Goal: Task Accomplishment & Management: Use online tool/utility

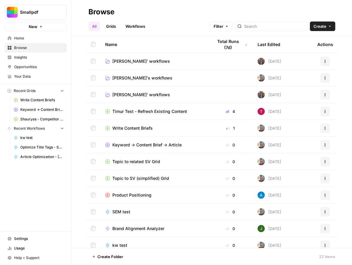
click at [129, 93] on span "[PERSON_NAME]' workflows" at bounding box center [141, 95] width 58 height 6
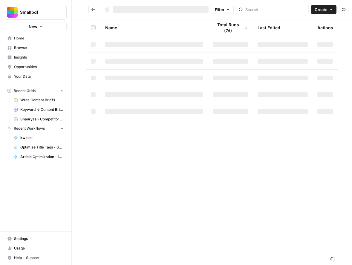
click at [129, 93] on div at bounding box center [154, 94] width 98 height 5
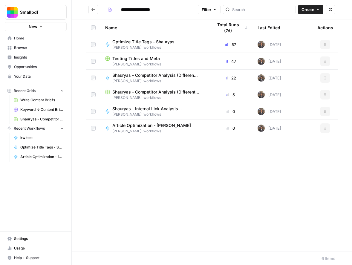
click at [140, 108] on span "Shauryas - Internal Link Analysis (Sampling Method)" at bounding box center [155, 109] width 86 height 6
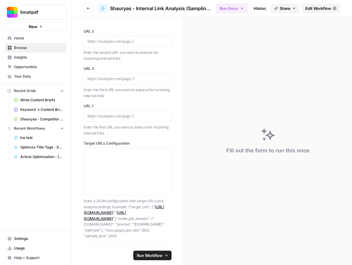
click at [325, 8] on span "Edit Workflow" at bounding box center [318, 8] width 26 height 6
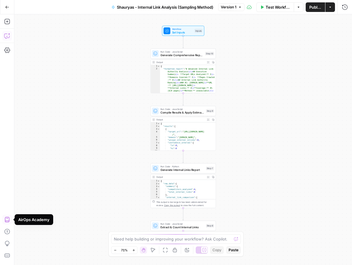
click at [10, 37] on button "Copilot" at bounding box center [7, 36] width 10 height 10
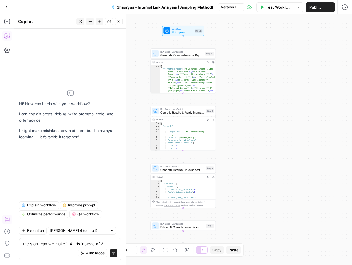
type textarea "the start, can we make it 4 urls instead of 3?"
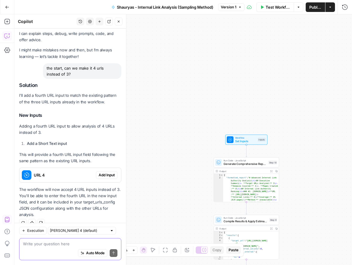
scroll to position [10, 0]
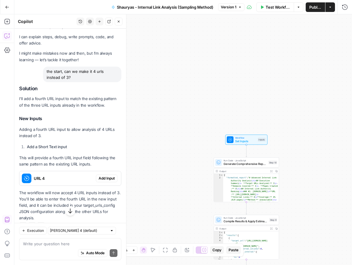
click at [110, 178] on span "Add Input" at bounding box center [107, 178] width 16 height 5
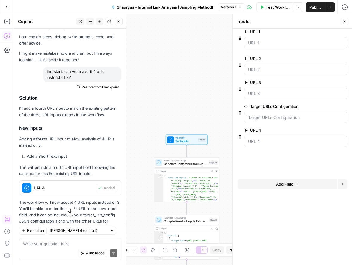
drag, startPoint x: 240, startPoint y: 91, endPoint x: 240, endPoint y: 36, distance: 54.7
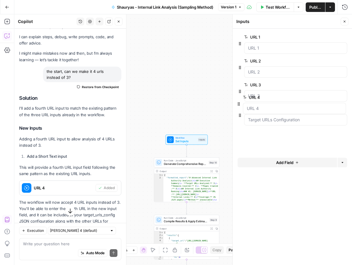
drag, startPoint x: 238, startPoint y: 140, endPoint x: 237, endPoint y: 103, distance: 36.8
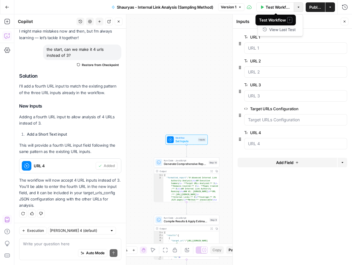
click at [298, 7] on icon "button" at bounding box center [299, 7] width 4 height 4
click at [316, 7] on span "Publish" at bounding box center [315, 7] width 12 height 6
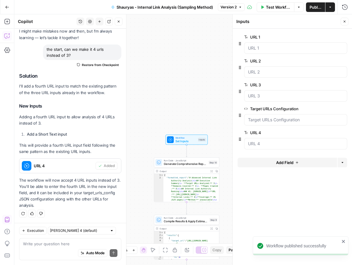
click at [223, 109] on div "Workflow Set Inputs Inputs Run Code · JavaScript Generate Comprehensive Report …" at bounding box center [183, 139] width 338 height 251
drag, startPoint x: 241, startPoint y: 116, endPoint x: 242, endPoint y: 137, distance: 21.2
click at [242, 135] on div "URL 4 edit field Delete group" at bounding box center [293, 139] width 110 height 20
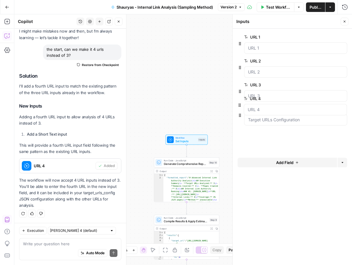
drag, startPoint x: 240, startPoint y: 137, endPoint x: 240, endPoint y: 101, distance: 36.8
click at [239, 112] on div "Target URLs Configuration edit field Delete group" at bounding box center [293, 117] width 110 height 24
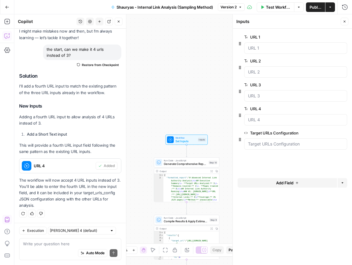
drag, startPoint x: 239, startPoint y: 115, endPoint x: 239, endPoint y: 139, distance: 24.5
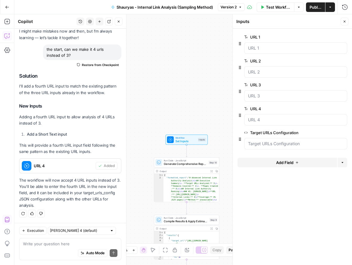
click at [316, 9] on span "Publish" at bounding box center [316, 7] width 12 height 6
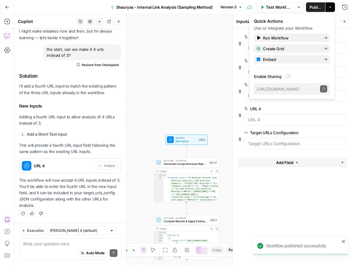
click at [118, 23] on icon "button" at bounding box center [119, 22] width 4 height 4
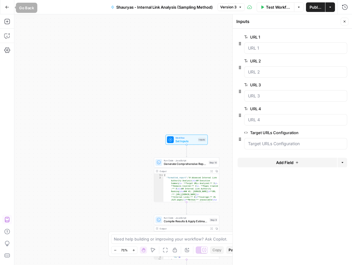
click at [6, 6] on icon "button" at bounding box center [7, 7] width 4 height 4
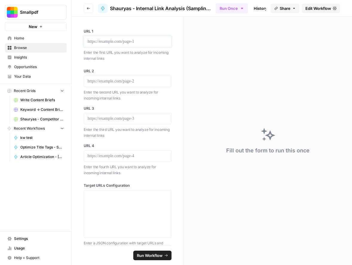
click at [123, 43] on p at bounding box center [128, 42] width 80 height 6
click at [131, 83] on p at bounding box center [128, 81] width 80 height 6
paste div
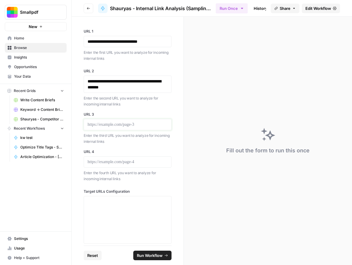
click at [114, 126] on p at bounding box center [128, 125] width 80 height 6
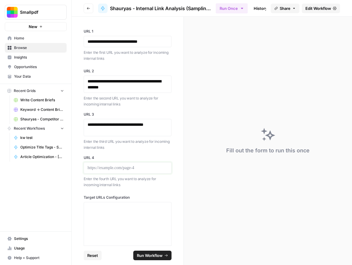
click at [118, 169] on p at bounding box center [128, 168] width 80 height 6
click at [143, 254] on span "Run Workflow" at bounding box center [150, 256] width 26 height 6
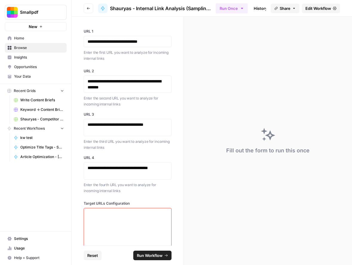
click at [143, 254] on span "Run Workflow" at bounding box center [150, 256] width 26 height 6
click at [137, 225] on textarea "Target URLs Configuration" at bounding box center [128, 232] width 80 height 42
paste textarea "{ "target_urls": [ "[URL][DOMAIN_NAME]", "[URL][DOMAIN_NAME]", "[URL][DOMAIN_NA…"
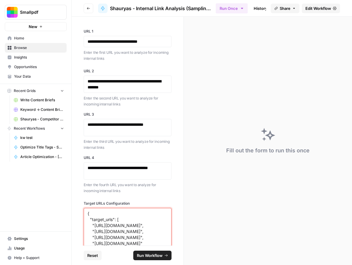
scroll to position [7, 0]
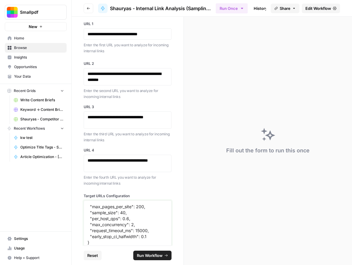
type textarea "{ "target_urls": [ "[URL][DOMAIN_NAME]", "[URL][DOMAIN_NAME]", "[URL][DOMAIN_NA…"
click at [152, 250] on footer "Reset Run Workflow" at bounding box center [128, 255] width 88 height 19
click at [153, 257] on span "Run Workflow" at bounding box center [150, 256] width 26 height 6
click at [307, 10] on span "Edit Workflow" at bounding box center [318, 8] width 26 height 6
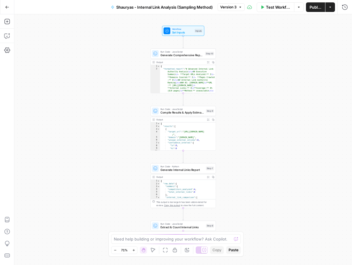
click at [277, 1] on div "Test Workflow Options Publish Actions Run History" at bounding box center [298, 7] width 107 height 14
click at [277, 4] on span "Test Workflow" at bounding box center [278, 7] width 25 height 6
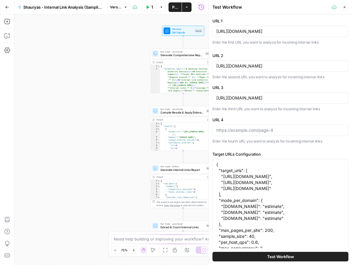
click at [277, 254] on span "Test Workflow" at bounding box center [280, 257] width 27 height 6
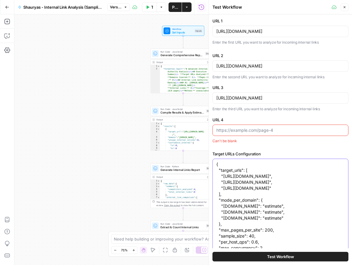
click at [273, 191] on textarea "{ "target_urls": [ "[URL][DOMAIN_NAME]", "[URL][DOMAIN_NAME]", "[URL][DOMAIN_NA…" at bounding box center [280, 215] width 128 height 108
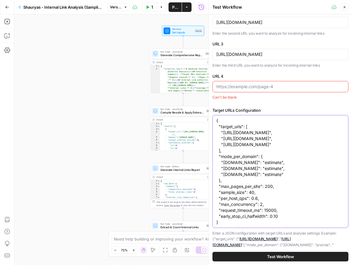
scroll to position [42, 0]
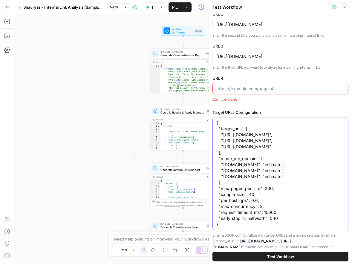
click at [273, 190] on textarea "{ "target_urls": [ "[URL][DOMAIN_NAME]", "[URL][DOMAIN_NAME]", "[URL][DOMAIN_NA…" at bounding box center [280, 174] width 128 height 108
paste textarea "[DOMAIN_NAME][URL]", "[URL][DOMAIN_NAME]", "[URL][DOMAIN_NAME]", "[URL][DOMAIN_…"
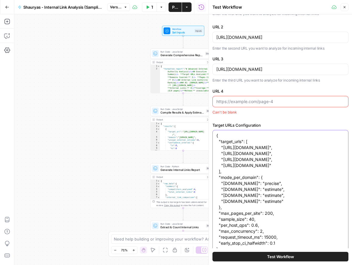
click at [270, 149] on textarea "{ "target_urls": [ "[URL][DOMAIN_NAME]", "[URL][DOMAIN_NAME]", "[URL][DOMAIN_NA…" at bounding box center [280, 193] width 128 height 120
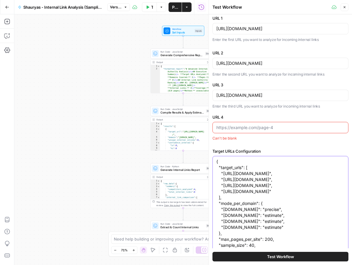
scroll to position [0, 0]
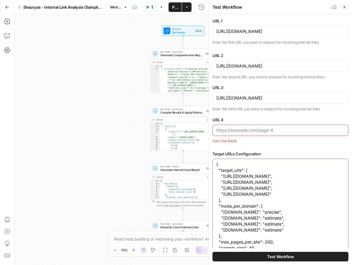
click at [295, 177] on textarea "{ "target_urls": [ "[URL][DOMAIN_NAME]", "[URL][DOMAIN_NAME]", "[URL][DOMAIN_NA…" at bounding box center [280, 221] width 128 height 120
type textarea "{ "target_urls": [ "[URL][DOMAIN_NAME]", "[URL][DOMAIN_NAME]", "[URL][DOMAIN_NA…"
click at [287, 34] on input "[URL][DOMAIN_NAME]" at bounding box center [280, 31] width 128 height 6
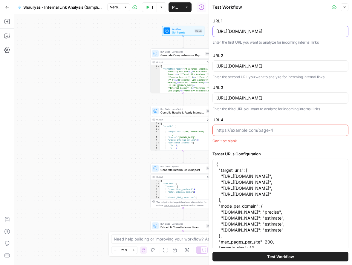
click at [287, 34] on input "[URL][DOMAIN_NAME]" at bounding box center [280, 31] width 128 height 6
paste input "[DOMAIN_NAME][URL]"
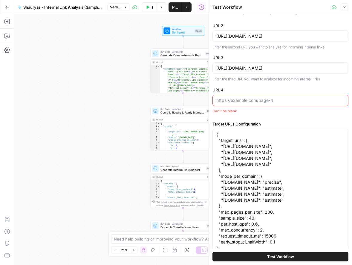
scroll to position [35, 0]
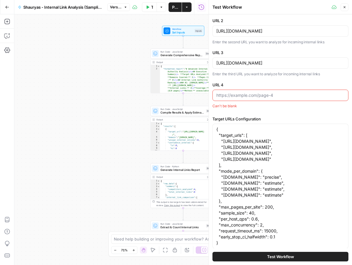
type input "[URL][DOMAIN_NAME]"
drag, startPoint x: 233, startPoint y: 152, endPoint x: 223, endPoint y: 148, distance: 10.4
click at [223, 148] on textarea "{ "target_urls": [ "[URL][DOMAIN_NAME]", "[URL][DOMAIN_NAME]", "[URL][DOMAIN_NA…" at bounding box center [280, 186] width 128 height 120
click at [256, 62] on input "[URL][DOMAIN_NAME]" at bounding box center [280, 63] width 128 height 6
click at [260, 38] on div "URL 2 [URL][DOMAIN_NAME] Enter the second URL you want to analyze for incoming …" at bounding box center [280, 31] width 136 height 27
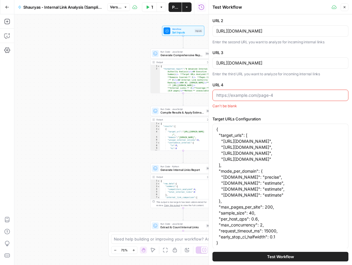
click at [260, 34] on div "[URL][DOMAIN_NAME]" at bounding box center [280, 30] width 136 height 11
click at [259, 29] on input "[URL][DOMAIN_NAME]" at bounding box center [280, 31] width 128 height 6
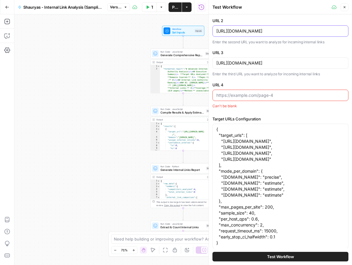
click at [259, 29] on input "[URL][DOMAIN_NAME]" at bounding box center [280, 31] width 128 height 6
paste input "[DOMAIN_NAME][URL]"
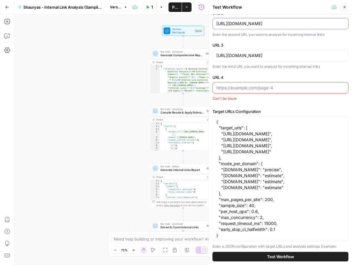
type input "[URL][DOMAIN_NAME]"
drag, startPoint x: 304, startPoint y: 152, endPoint x: 224, endPoint y: 151, distance: 79.5
click at [224, 151] on textarea "{ "target_urls": [ "[URL][DOMAIN_NAME]", "[URL][DOMAIN_NAME]", "[URL][DOMAIN_NA…" at bounding box center [280, 179] width 128 height 120
click at [253, 53] on input "[URL][DOMAIN_NAME]" at bounding box center [280, 56] width 128 height 6
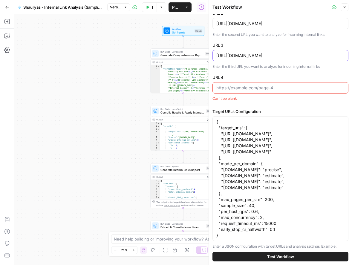
click at [253, 53] on input "[URL][DOMAIN_NAME]" at bounding box center [280, 56] width 128 height 6
paste input "[DOMAIN_NAME][URL]"
type input "[URL][DOMAIN_NAME]"
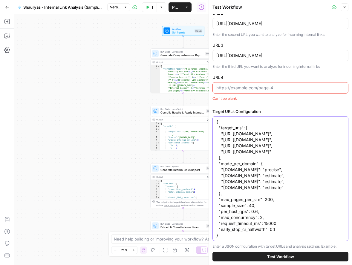
click at [306, 158] on textarea "{ "target_urls": [ "[URL][DOMAIN_NAME]", "[URL][DOMAIN_NAME]", "[URL][DOMAIN_NA…" at bounding box center [280, 179] width 128 height 120
click at [275, 88] on input "URL 4" at bounding box center [280, 88] width 128 height 6
paste input "[URL][DOMAIN_NAME]"
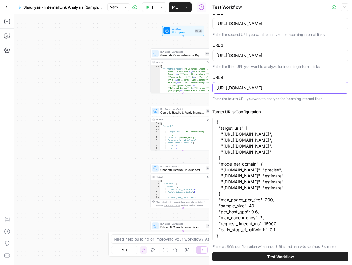
type input "[URL][DOMAIN_NAME]"
click at [268, 256] on span "Test Workflow" at bounding box center [280, 257] width 27 height 6
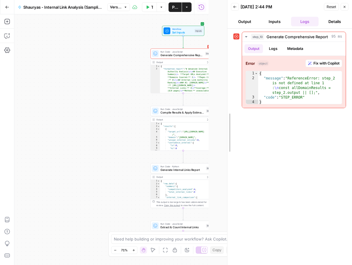
drag, startPoint x: 209, startPoint y: 92, endPoint x: 228, endPoint y: 91, distance: 18.5
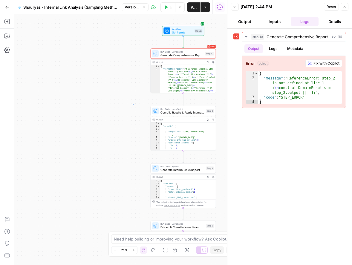
click at [132, 104] on div "Workflow Set Inputs Inputs Error Run Code · JavaScript Generate Comprehensive R…" at bounding box center [120, 139] width 213 height 251
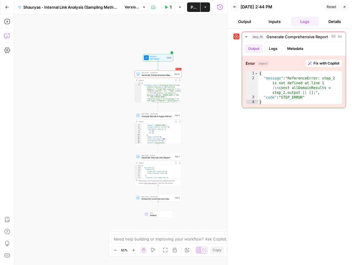
click at [4, 34] on icon "button" at bounding box center [7, 36] width 6 height 6
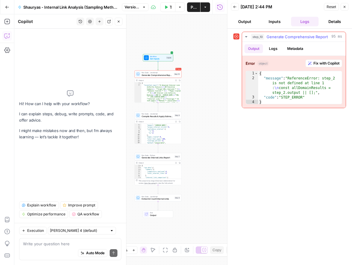
click at [325, 60] on button "Fix with Copilot" at bounding box center [323, 63] width 37 height 8
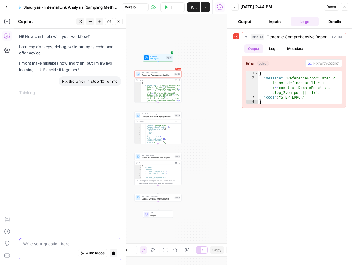
click at [70, 241] on textarea at bounding box center [70, 244] width 94 height 6
paste textarea "Lor’ip dolorsi amet conse adipisc Elitsedd Eiusmodtempor Incidi ut labor etdolo…"
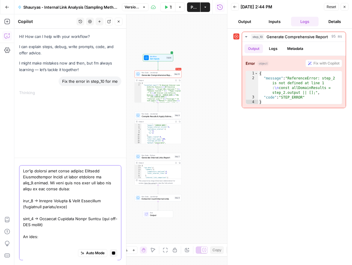
scroll to position [313, 0]
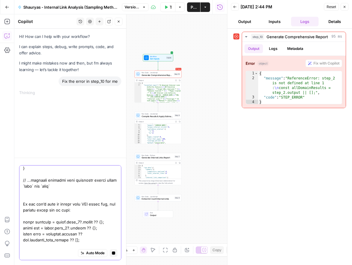
type textarea "Lor’ip dolorsi amet conse adipisc Elitsedd Eiusmodtempor Incidi ut labor etdolo…"
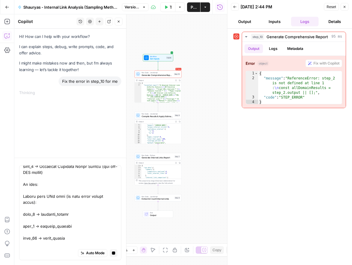
click at [114, 257] on div "Auto Mode Stop generating" at bounding box center [70, 253] width 94 height 13
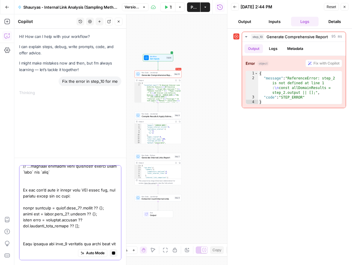
scroll to position [0, 0]
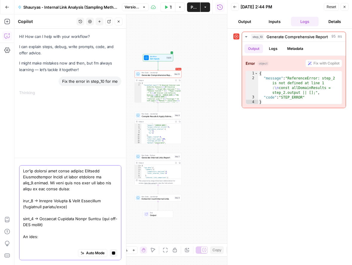
click at [114, 255] on button "Stop generating" at bounding box center [114, 253] width 8 height 8
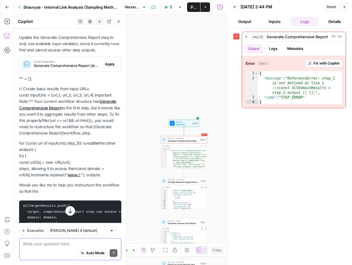
scroll to position [592, 0]
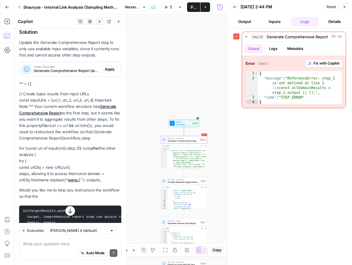
click at [110, 70] on span "Apply" at bounding box center [110, 69] width 10 height 5
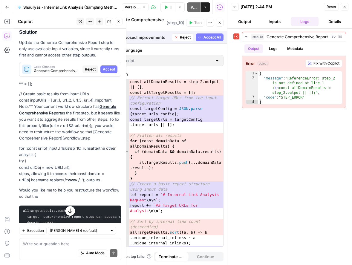
click at [110, 70] on span "Accept" at bounding box center [109, 69] width 12 height 5
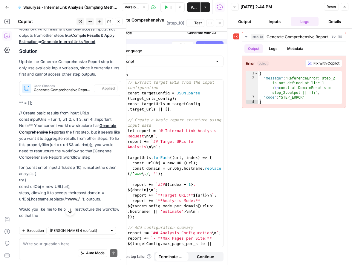
scroll to position [611, 0]
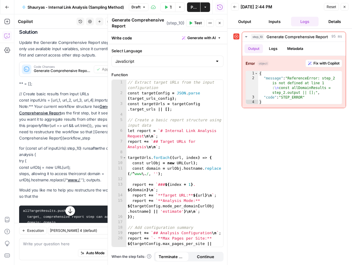
click at [163, 7] on button "Test Workflow" at bounding box center [167, 7] width 15 height 10
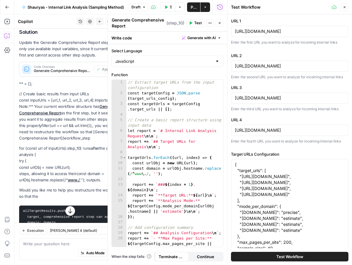
click at [282, 254] on span "Test Workflow" at bounding box center [289, 257] width 27 height 6
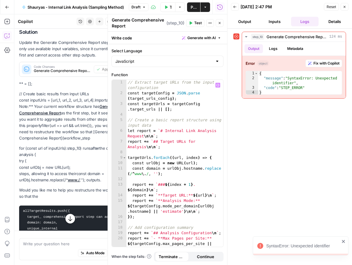
scroll to position [611, 0]
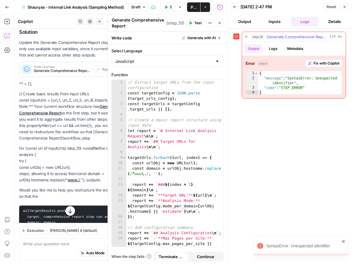
click at [318, 64] on span "Fix with Copilot" at bounding box center [326, 63] width 26 height 5
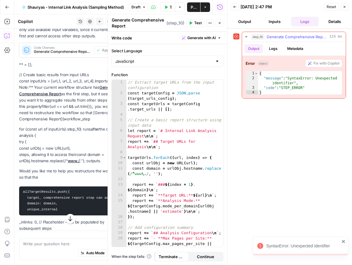
scroll to position [592, 0]
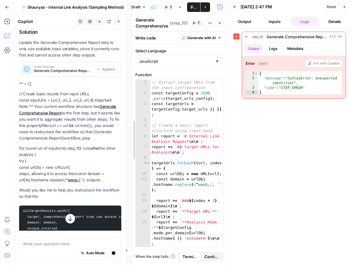
drag, startPoint x: 109, startPoint y: 99, endPoint x: 225, endPoint y: 98, distance: 115.7
click at [218, 24] on icon "button" at bounding box center [220, 23] width 4 height 4
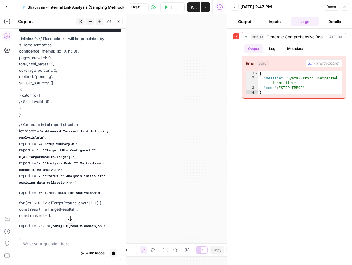
scroll to position [985, 0]
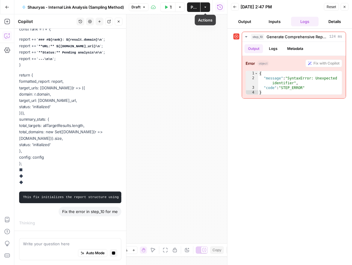
click at [208, 7] on button "Actions" at bounding box center [206, 7] width 10 height 10
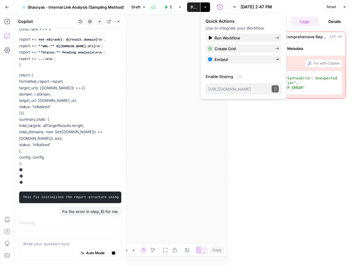
click at [216, 6] on button "Run History" at bounding box center [220, 7] width 10 height 10
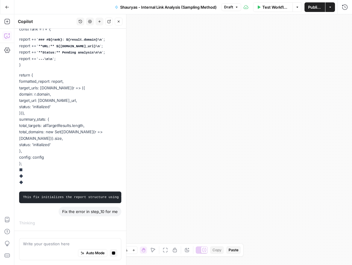
click at [290, 7] on button "Test Workflow" at bounding box center [273, 7] width 40 height 10
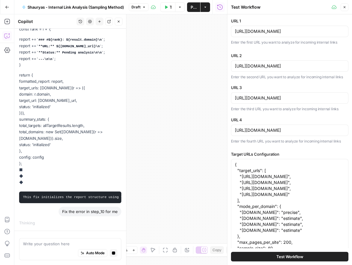
click at [207, 10] on button "Actions" at bounding box center [206, 7] width 10 height 10
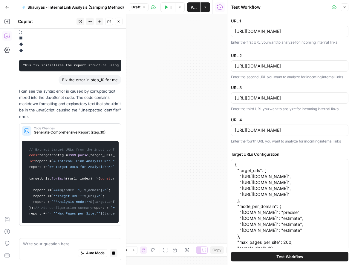
click at [346, 8] on icon "button" at bounding box center [345, 7] width 4 height 4
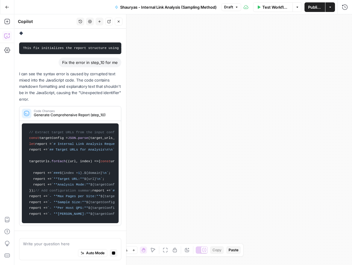
click at [330, 7] on icon "button" at bounding box center [330, 7] width 4 height 4
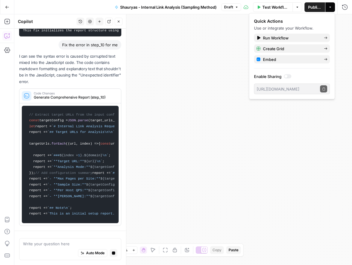
click at [297, 9] on icon "button" at bounding box center [298, 7] width 4 height 4
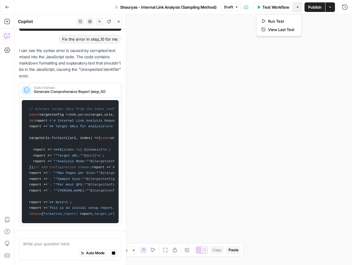
click at [241, 10] on div "Draft" at bounding box center [231, 7] width 20 height 8
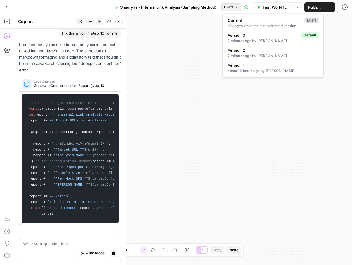
click at [238, 9] on button "Draft" at bounding box center [231, 7] width 20 height 8
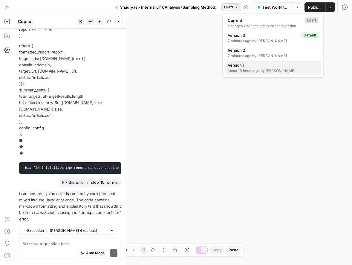
scroll to position [1066, 0]
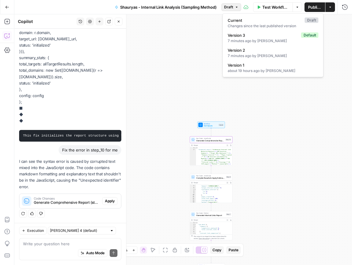
click at [110, 199] on span "Apply" at bounding box center [110, 200] width 10 height 5
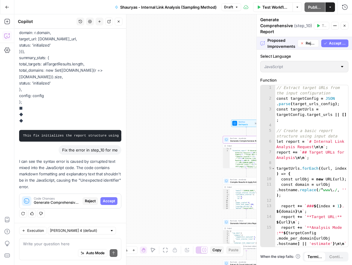
click at [110, 199] on span "Accept" at bounding box center [109, 200] width 12 height 5
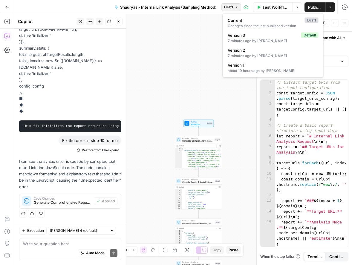
click at [240, 8] on button "Draft" at bounding box center [231, 7] width 20 height 8
click at [252, 71] on div "about 19 hours ago by [PERSON_NAME]" at bounding box center [273, 70] width 91 height 5
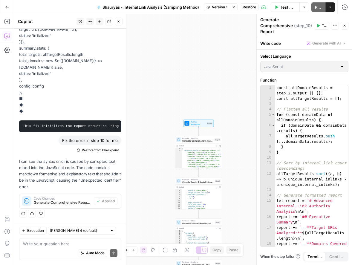
click at [251, 6] on span "Restore" at bounding box center [249, 6] width 13 height 5
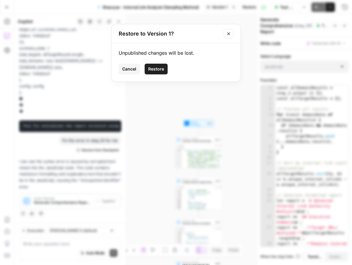
click at [156, 74] on button "Restore" at bounding box center [156, 69] width 23 height 11
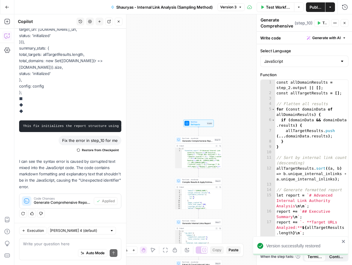
click at [345, 24] on icon "button" at bounding box center [345, 23] width 4 height 4
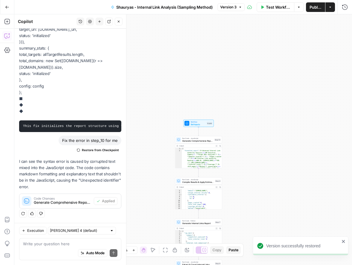
click at [268, 10] on span "Test Workflow" at bounding box center [278, 7] width 25 height 6
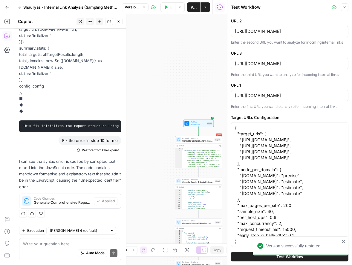
click at [256, 257] on button "Test Workflow" at bounding box center [289, 257] width 117 height 10
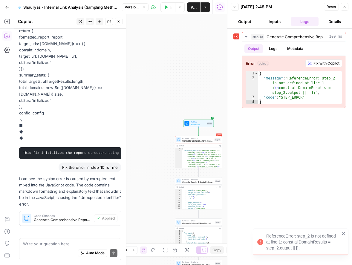
scroll to position [1076, 0]
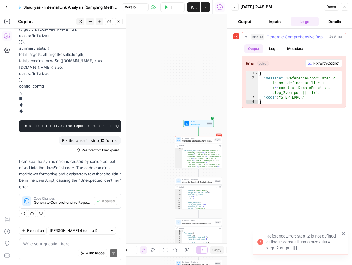
click at [327, 68] on div "Error object Fix with Copilot 1 2 3 4 { "message" : "ReferenceError: step_2 is …" at bounding box center [294, 82] width 104 height 52
click at [327, 62] on span "Fix with Copilot" at bounding box center [326, 63] width 26 height 5
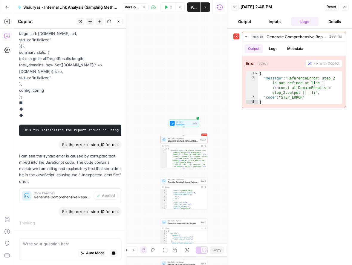
click at [118, 18] on button "Close" at bounding box center [119, 22] width 8 height 8
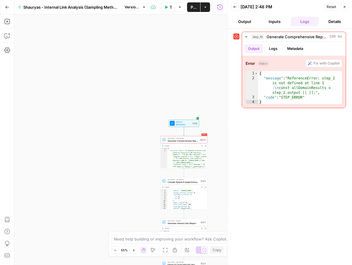
click at [7, 7] on icon "button" at bounding box center [7, 7] width 4 height 4
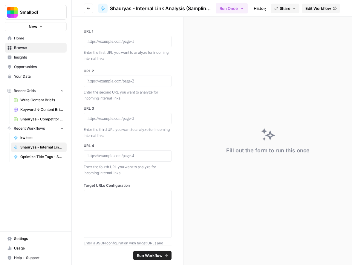
click at [7, 7] on img "Workspace: Smallpdf" at bounding box center [12, 12] width 11 height 11
click at [319, 9] on span "Edit Workflow" at bounding box center [318, 8] width 26 height 6
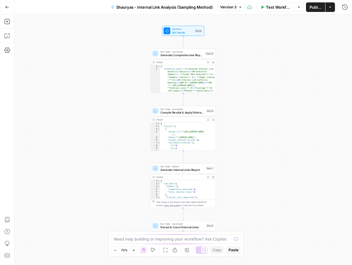
click at [279, 13] on div "Test Workflow Options Publish Actions Run History" at bounding box center [298, 7] width 107 height 14
click at [278, 7] on span "Test Workflow" at bounding box center [278, 7] width 25 height 6
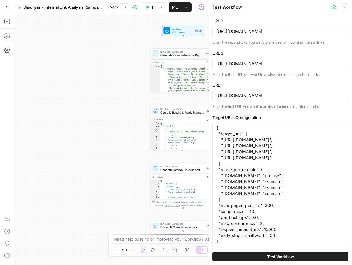
scroll to position [6, 0]
click at [267, 255] on span "Test Workflow" at bounding box center [280, 257] width 27 height 6
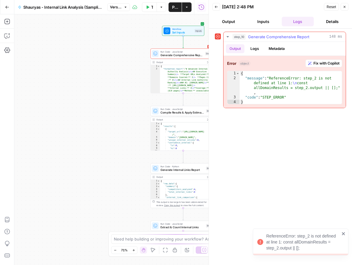
click at [325, 68] on div "Error object Fix with Copilot 1 2 3 4 { "message" : "ReferenceError: step_2 is …" at bounding box center [285, 82] width 122 height 52
click at [324, 65] on span "Fix with Copilot" at bounding box center [326, 63] width 26 height 5
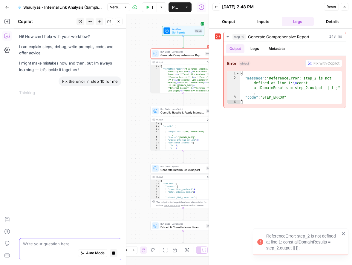
click at [95, 253] on span "Auto Mode" at bounding box center [95, 252] width 19 height 5
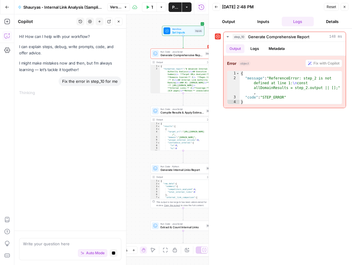
click at [116, 257] on div "Auto Mode Stop generating" at bounding box center [70, 253] width 94 height 13
click at [115, 255] on button "Stop generating" at bounding box center [114, 253] width 8 height 8
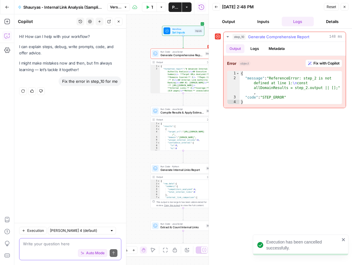
click at [327, 59] on div "Error object Fix with Copilot 1 2 3 4 { "message" : "ReferenceError: step_2 is …" at bounding box center [285, 82] width 122 height 52
click at [326, 61] on span "Fix with Copilot" at bounding box center [326, 63] width 26 height 5
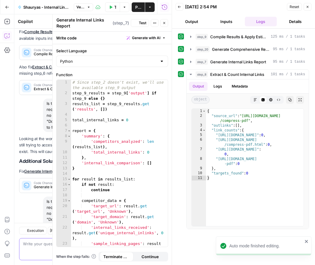
scroll to position [451, 0]
